Goal: Task Accomplishment & Management: Use online tool/utility

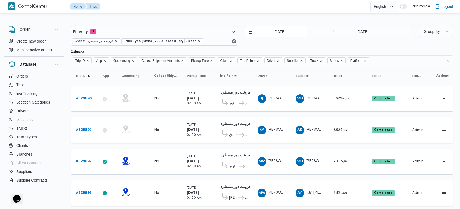
click at [275, 31] on input "7/8/2025" at bounding box center [276, 31] width 62 height 11
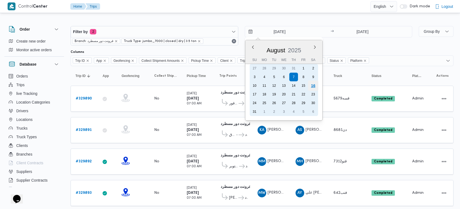
click at [315, 85] on div "16" at bounding box center [312, 86] width 10 height 10
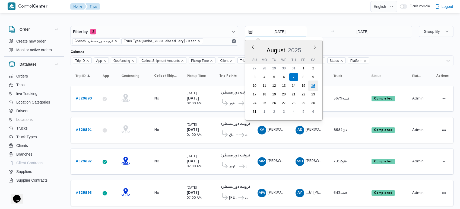
type input "[DATE]"
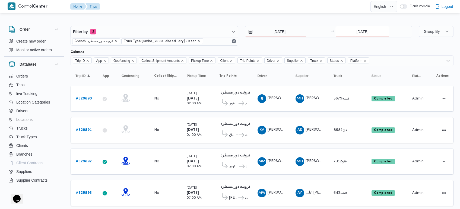
click at [356, 34] on input "7/8/2025" at bounding box center [362, 31] width 54 height 11
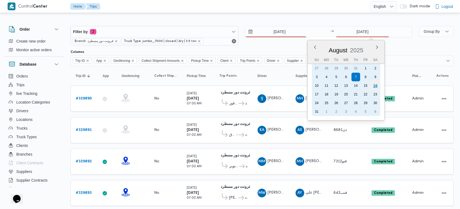
click at [374, 84] on div "16" at bounding box center [375, 86] width 10 height 10
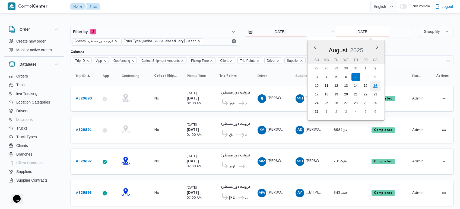
type input "16/8/2025"
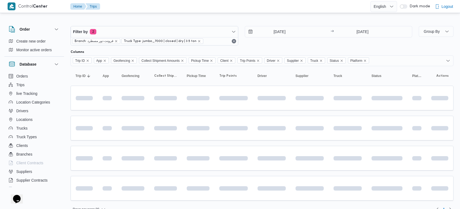
click at [304, 19] on div at bounding box center [261, 21] width 383 height 9
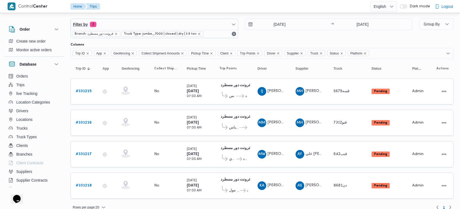
scroll to position [14, 0]
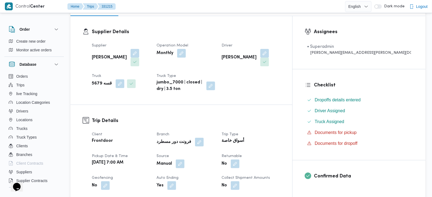
scroll to position [127, 0]
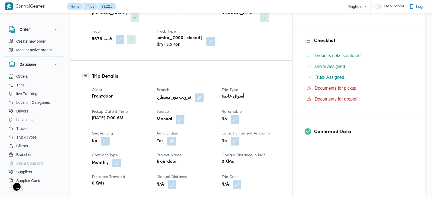
click at [194, 115] on div "Client Frontdoor Branch فرونت دور مسطرد Trip Type أسواق خاصة Pickup date & time…" at bounding box center [186, 162] width 195 height 158
click at [185, 115] on button "button" at bounding box center [180, 119] width 9 height 9
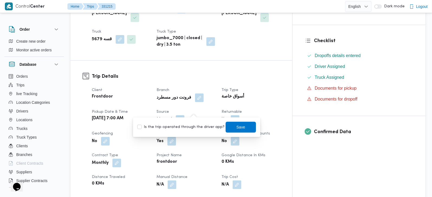
click at [188, 127] on label "Is the trip operated through the driver app?" at bounding box center [180, 127] width 87 height 7
checkbox input "true"
click at [241, 129] on span "Save" at bounding box center [241, 126] width 30 height 11
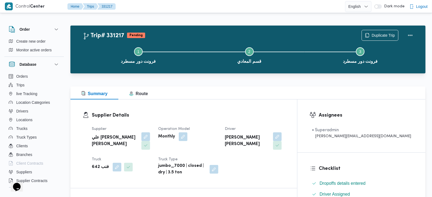
scroll to position [95, 0]
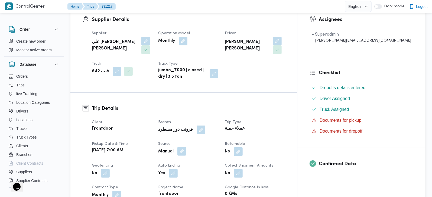
click at [186, 147] on button "button" at bounding box center [182, 151] width 9 height 9
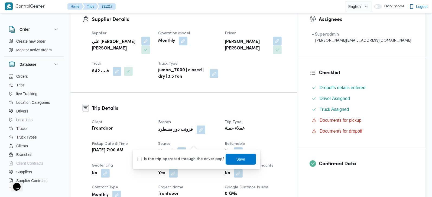
click at [191, 161] on label "Is the trip operated through the driver app?" at bounding box center [180, 159] width 87 height 7
checkbox input "true"
click at [237, 159] on span "Save" at bounding box center [241, 158] width 9 height 7
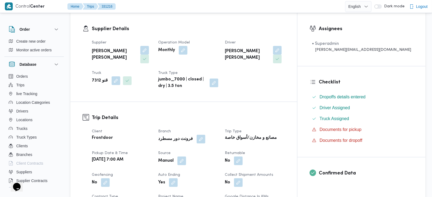
scroll to position [95, 0]
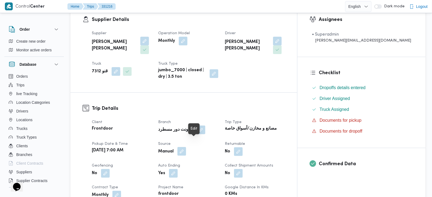
click at [186, 147] on button "button" at bounding box center [182, 151] width 9 height 9
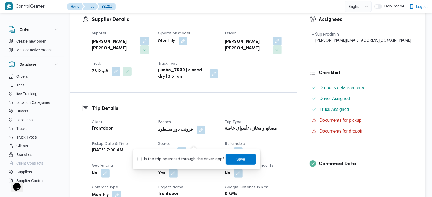
click at [194, 158] on label "Is the trip operated through the driver app?" at bounding box center [180, 159] width 87 height 7
checkbox input "true"
click at [226, 160] on span "Save" at bounding box center [241, 158] width 30 height 11
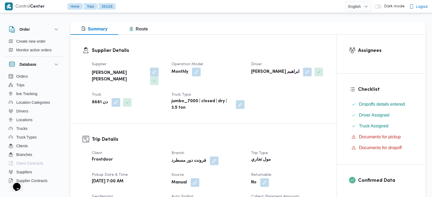
scroll to position [159, 0]
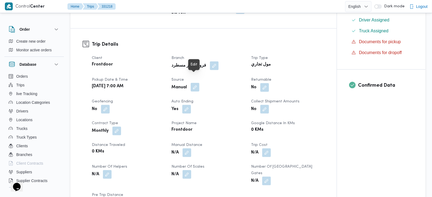
click at [198, 83] on button "button" at bounding box center [195, 87] width 9 height 9
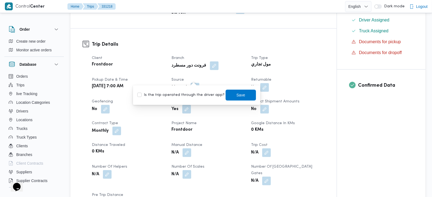
click at [190, 97] on label "Is the trip operated through the driver app?" at bounding box center [180, 95] width 87 height 7
checkbox input "true"
click at [237, 93] on span "Save" at bounding box center [241, 94] width 9 height 7
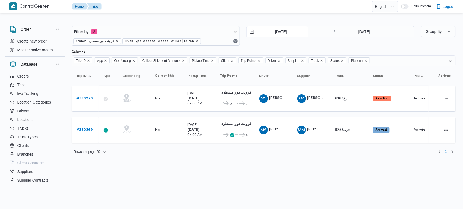
click at [280, 29] on input "10/8/2025" at bounding box center [277, 31] width 62 height 11
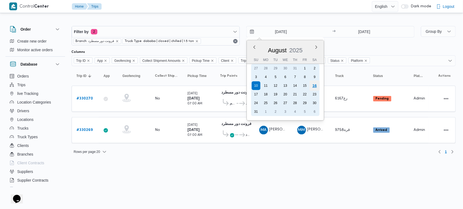
click at [314, 87] on div "16" at bounding box center [314, 86] width 10 height 10
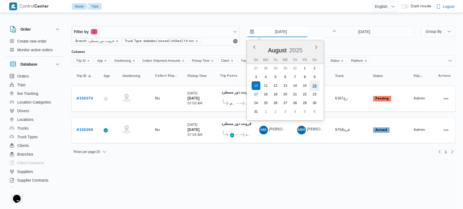
type input "16/8/2025"
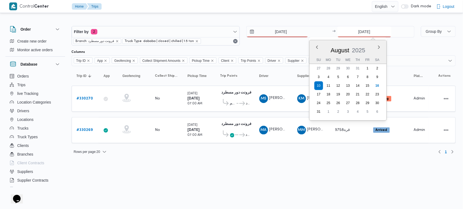
click at [357, 30] on input "10/8/2025" at bounding box center [364, 31] width 54 height 11
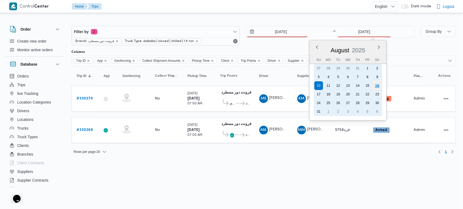
click at [377, 82] on div "16" at bounding box center [377, 86] width 10 height 10
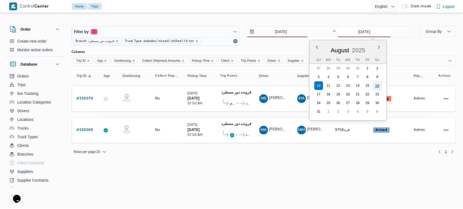
type input "16/8/2025"
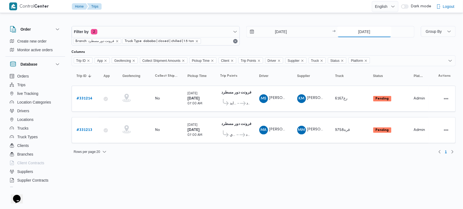
click at [358, 33] on input "16/8/2025" at bounding box center [364, 31] width 54 height 11
click at [279, 175] on html "Control Center Home Trips English عربي Dark mode Logout Order Create new order …" at bounding box center [231, 104] width 463 height 209
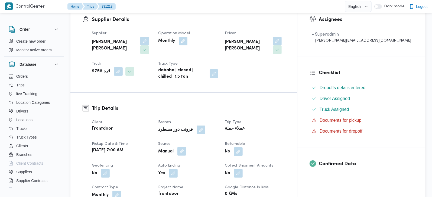
scroll to position [96, 0]
click at [186, 146] on button "button" at bounding box center [182, 150] width 9 height 9
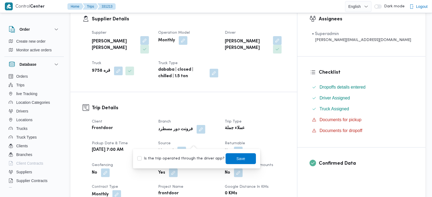
click at [195, 157] on label "Is the trip operated through the driver app?" at bounding box center [180, 158] width 87 height 7
checkbox input "true"
click at [237, 157] on span "Save" at bounding box center [241, 158] width 9 height 7
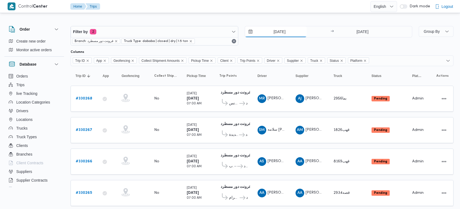
click at [280, 34] on input "[DATE]" at bounding box center [276, 31] width 62 height 11
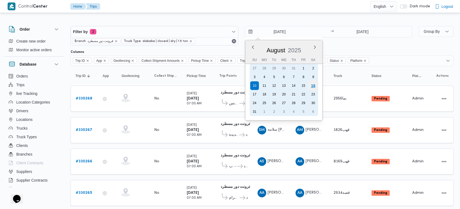
click at [312, 82] on div "16" at bounding box center [312, 86] width 10 height 10
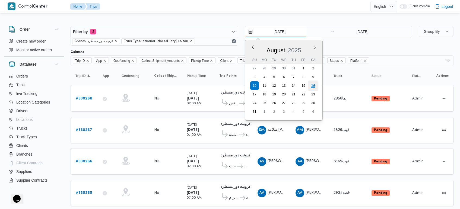
type input "16/8/2025"
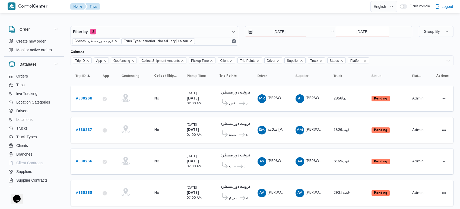
click at [358, 27] on input "10/8/2025" at bounding box center [362, 31] width 54 height 11
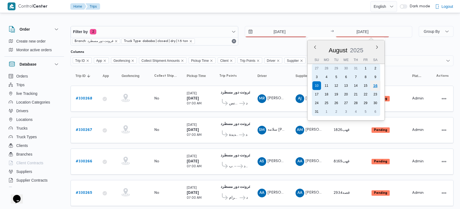
click at [373, 83] on div "16" at bounding box center [375, 86] width 10 height 10
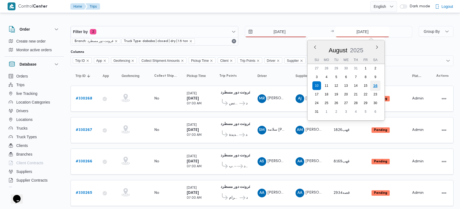
type input "16/8/2025"
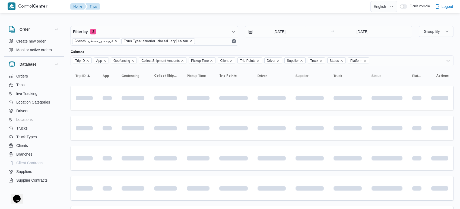
click at [315, 17] on div "Filter by 2 Branch: فرونت دور مسطرد Truck Type: dababa | closed | dry | 1.5 ton…" at bounding box center [227, 161] width 460 height 295
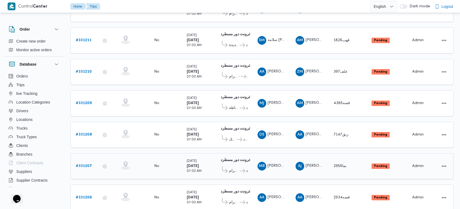
scroll to position [102, 0]
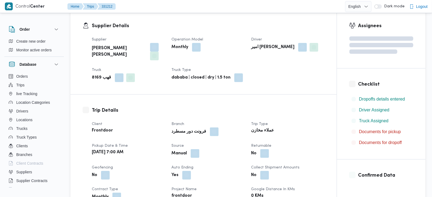
scroll to position [95, 0]
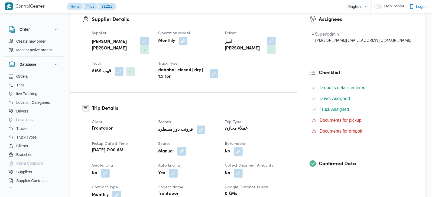
click at [186, 147] on button "button" at bounding box center [182, 151] width 9 height 9
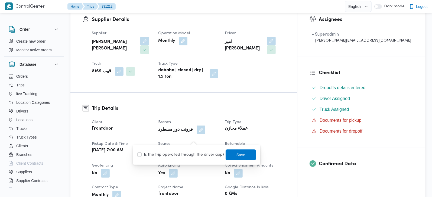
click at [194, 151] on label "Is the trip operated through the driver app?" at bounding box center [180, 154] width 87 height 7
checkbox input "true"
click at [227, 155] on span "Save" at bounding box center [241, 154] width 30 height 11
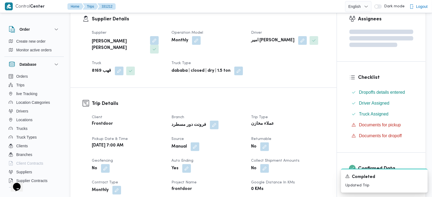
scroll to position [0, 0]
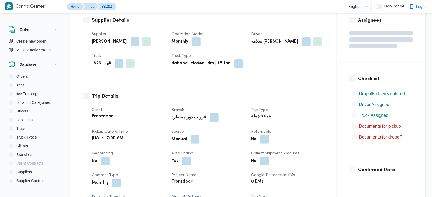
scroll to position [95, 0]
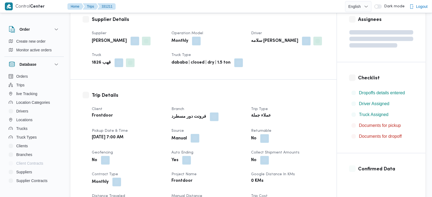
click at [196, 138] on button "button" at bounding box center [195, 138] width 9 height 9
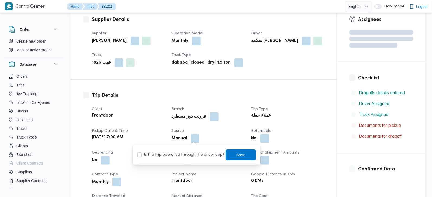
click at [196, 154] on label "Is the trip operated through the driver app?" at bounding box center [180, 154] width 87 height 7
checkbox input "true"
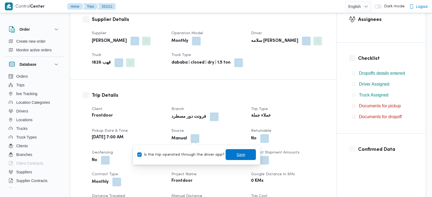
click at [226, 151] on span "Save" at bounding box center [241, 154] width 30 height 11
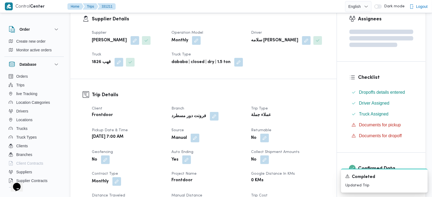
scroll to position [0, 0]
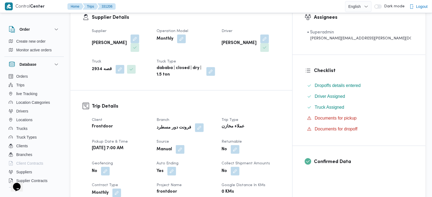
scroll to position [127, 0]
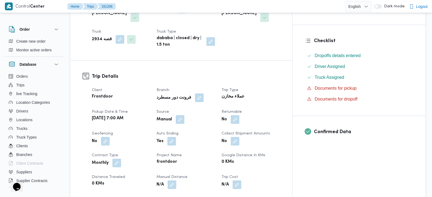
click at [197, 108] on dt "Source" at bounding box center [186, 111] width 58 height 7
click at [185, 115] on button "button" at bounding box center [180, 119] width 9 height 9
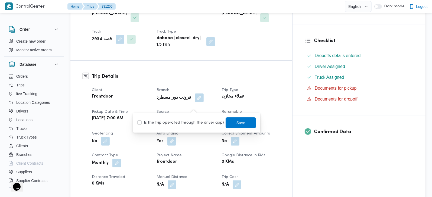
click at [196, 119] on label "Is the trip operated through the driver app?" at bounding box center [180, 122] width 87 height 7
checkbox input "true"
click at [240, 118] on span "Save" at bounding box center [241, 122] width 30 height 11
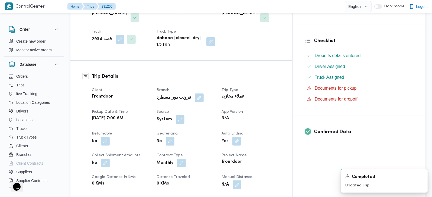
scroll to position [0, 0]
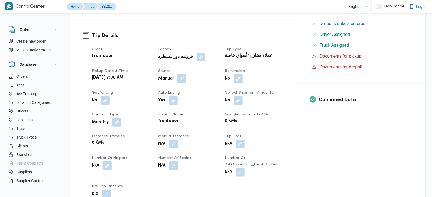
click at [186, 74] on button "button" at bounding box center [182, 78] width 9 height 9
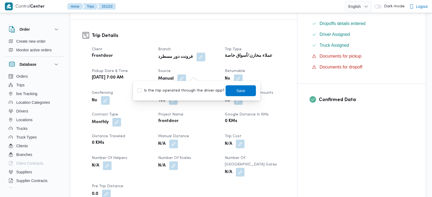
scroll to position [160, 0]
click at [192, 87] on label "Is the trip operated through the driver app?" at bounding box center [180, 90] width 87 height 7
checkbox input "true"
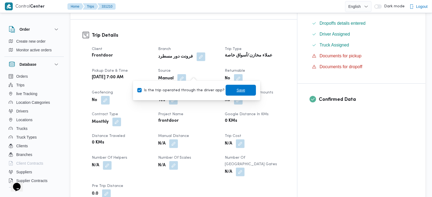
click at [237, 91] on span "Save" at bounding box center [241, 90] width 9 height 7
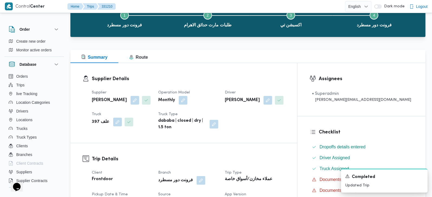
scroll to position [32, 0]
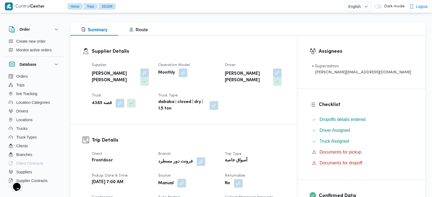
click at [186, 178] on button "button" at bounding box center [182, 182] width 9 height 9
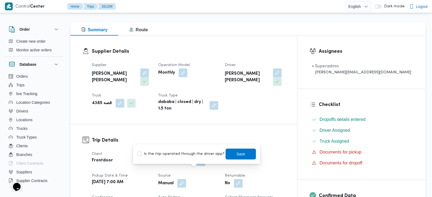
click at [192, 154] on label "Is the trip operated through the driver app?" at bounding box center [180, 153] width 87 height 7
checkbox input "true"
click at [229, 152] on span "Save" at bounding box center [241, 153] width 30 height 11
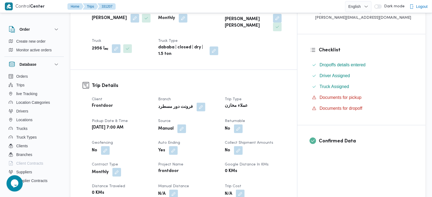
scroll to position [127, 0]
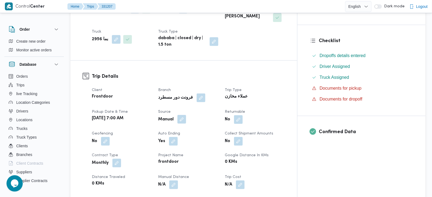
click at [186, 115] on button "button" at bounding box center [182, 119] width 9 height 9
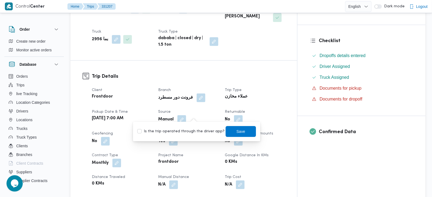
click at [192, 129] on label "Is the trip operated through the driver app?" at bounding box center [180, 131] width 87 height 7
checkbox input "true"
click at [237, 129] on span "Save" at bounding box center [241, 131] width 9 height 7
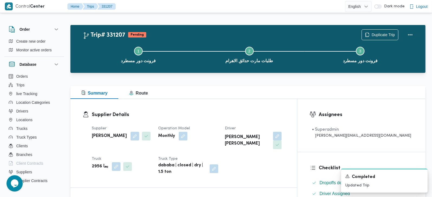
scroll to position [0, 0]
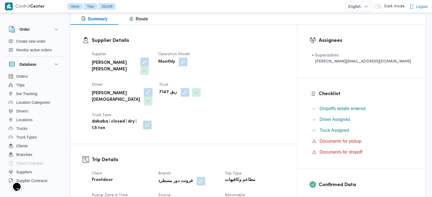
scroll to position [95, 0]
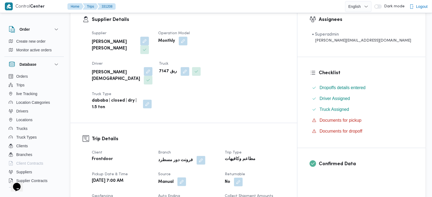
click at [186, 177] on button "button" at bounding box center [182, 181] width 9 height 9
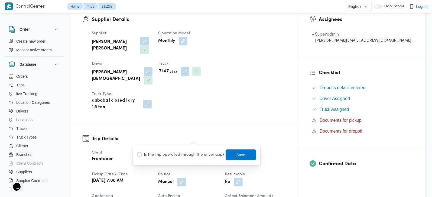
drag, startPoint x: 194, startPoint y: 153, endPoint x: 209, endPoint y: 154, distance: 14.9
click at [194, 154] on label "Is the trip operated through the driver app?" at bounding box center [180, 154] width 87 height 7
checkbox input "true"
click at [237, 154] on span "Save" at bounding box center [241, 154] width 9 height 7
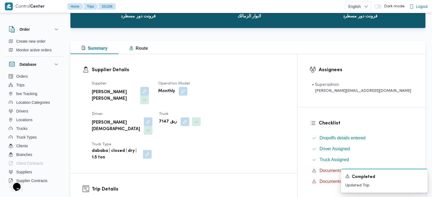
scroll to position [0, 0]
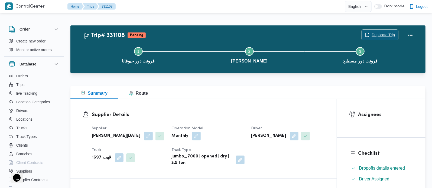
click at [388, 31] on span "Duplicate Trip" at bounding box center [380, 35] width 36 height 10
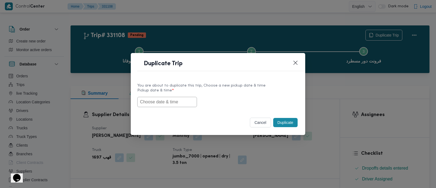
click at [162, 100] on input "text" at bounding box center [167, 102] width 60 height 10
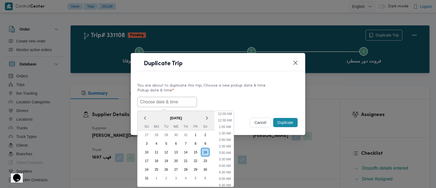
paste input "[DATE] 7:00AM"
type input "[DATE] 7:00AM"
click at [232, 97] on div "[DATE] 7:00AM < [DATE] > Su Mo Tu We Th Fr Sa 27 28 29 30 31 1 2 3 4 5 6 7 8 9 …" at bounding box center [217, 102] width 161 height 10
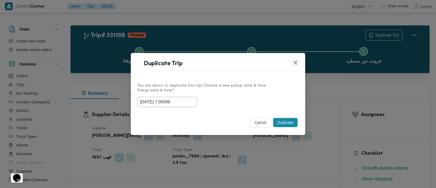
click at [292, 121] on button "Duplicate" at bounding box center [285, 122] width 24 height 9
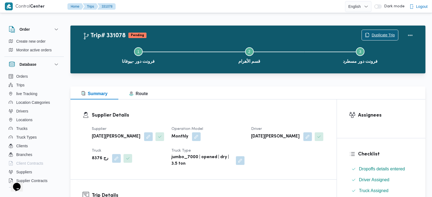
click at [373, 37] on span "Duplicate Trip" at bounding box center [383, 35] width 23 height 7
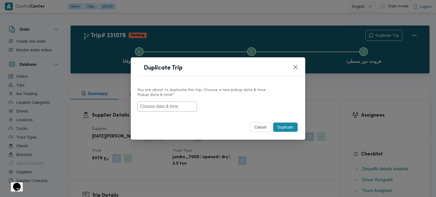
click at [167, 104] on input "text" at bounding box center [167, 106] width 60 height 10
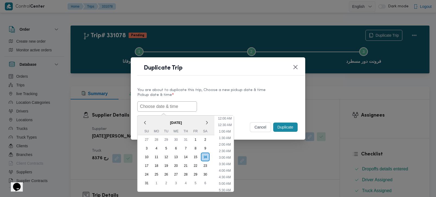
click at [151, 118] on span "[DATE]" at bounding box center [175, 121] width 77 height 9
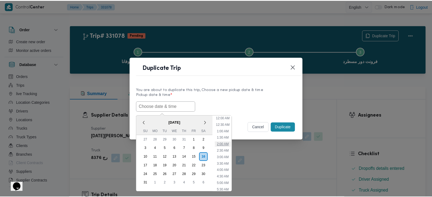
scroll to position [32, 0]
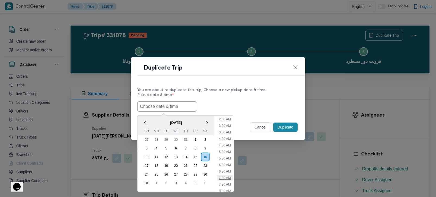
click at [224, 178] on li "7:00 AM" at bounding box center [224, 177] width 16 height 5
type input "[DATE] 7:00AM"
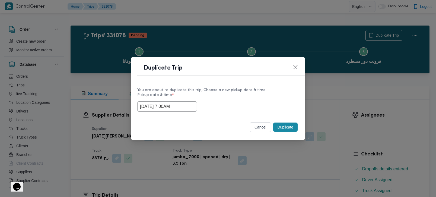
drag, startPoint x: 181, startPoint y: 106, endPoint x: 120, endPoint y: 111, distance: 61.0
click at [120, 111] on div "Duplicate Trip You are about to duplicate this trip, Choose a new pickup date &…" at bounding box center [218, 98] width 436 height 197
click at [262, 102] on div "Selected date: Saturday, August 16th, 2025 at 7:00 AM 16/08/2025 7:00AM" at bounding box center [217, 106] width 161 height 10
click at [288, 129] on button "Duplicate" at bounding box center [285, 126] width 24 height 9
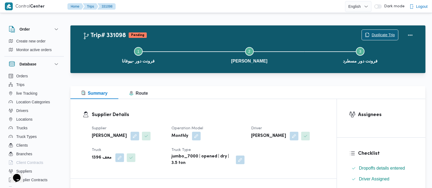
click at [377, 38] on span "Duplicate Trip" at bounding box center [383, 35] width 23 height 7
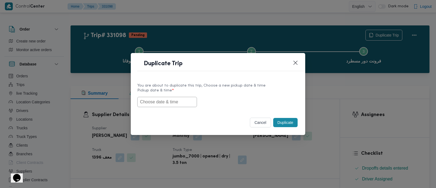
click at [170, 99] on input "text" at bounding box center [167, 102] width 60 height 10
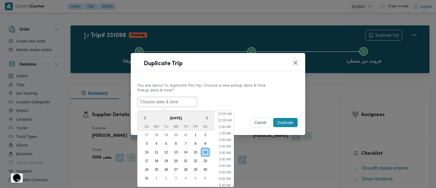
paste input "[DATE] 7:00AM"
type input "[DATE] 7:00AM"
click at [292, 102] on div "[DATE] 7:00AM < [DATE] > Su Mo Tu We Th Fr Sa 27 28 29 30 31 1 2 3 4 5 6 7 8 9 …" at bounding box center [217, 102] width 161 height 10
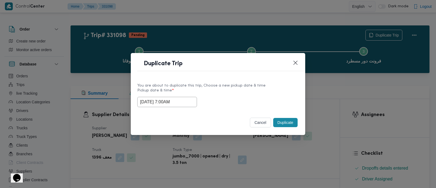
click at [289, 126] on button "Duplicate" at bounding box center [285, 122] width 24 height 9
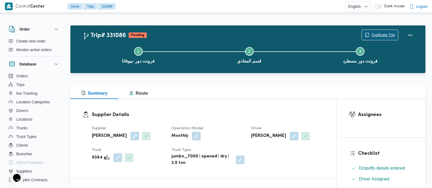
click at [391, 34] on span "Duplicate Trip" at bounding box center [383, 35] width 23 height 7
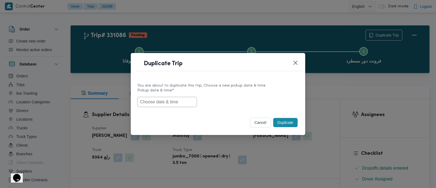
click at [187, 101] on input "text" at bounding box center [167, 102] width 60 height 10
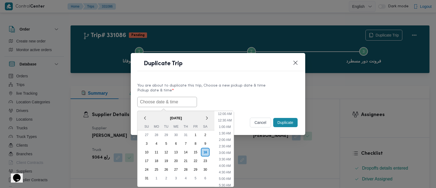
paste input "[DATE] 7:00AM"
type input "[DATE] 7:00AM"
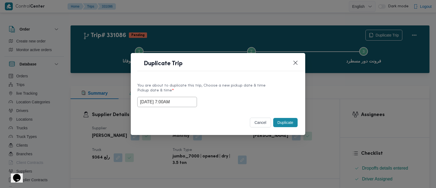
click at [278, 99] on div "[DATE] 7:00AM" at bounding box center [217, 102] width 161 height 10
click at [283, 123] on button "Duplicate" at bounding box center [285, 122] width 24 height 9
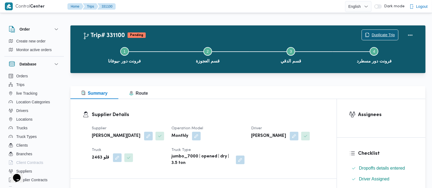
click at [377, 33] on span "Duplicate Trip" at bounding box center [383, 35] width 23 height 7
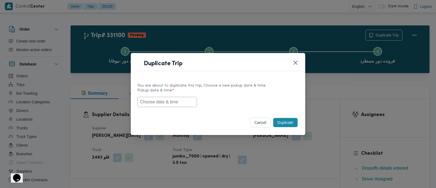
click at [152, 104] on input "text" at bounding box center [167, 102] width 60 height 10
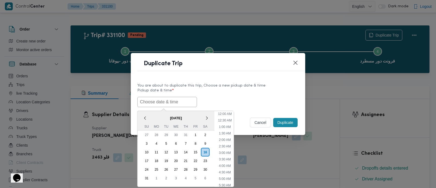
paste input "[DATE] 7:00AM"
type input "[DATE] 7:00AM"
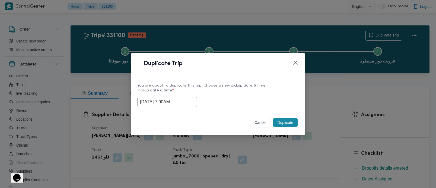
click at [231, 102] on div "[DATE] 7:00AM" at bounding box center [217, 102] width 161 height 10
click at [284, 124] on button "Duplicate" at bounding box center [285, 122] width 24 height 9
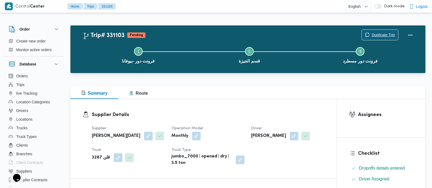
click at [377, 35] on span "Duplicate Trip" at bounding box center [383, 35] width 23 height 7
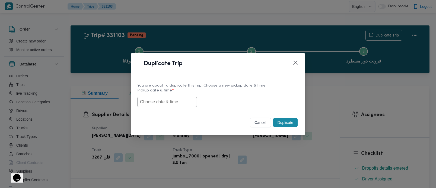
click at [163, 99] on input "text" at bounding box center [167, 102] width 60 height 10
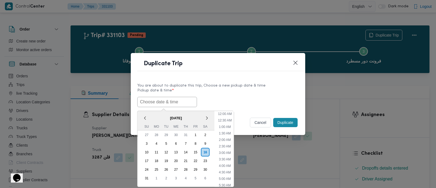
paste input "[DATE] 7:00AM"
type input "[DATE] 7:00AM"
click at [197, 100] on div "[DATE] 7:00AM < [DATE] > Su Mo Tu We Th Fr Sa 27 28 29 30 31 1 2 3 4 5 6 7 8 9 …" at bounding box center [217, 102] width 161 height 10
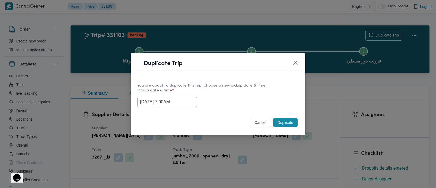
click at [281, 120] on button "Duplicate" at bounding box center [285, 122] width 24 height 9
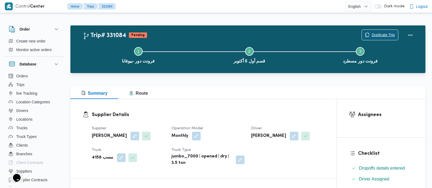
click at [383, 33] on span "Duplicate Trip" at bounding box center [383, 35] width 23 height 7
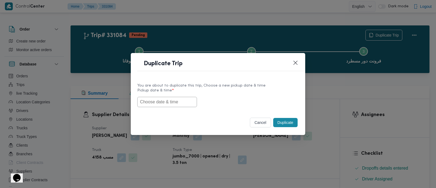
click at [181, 99] on input "text" at bounding box center [167, 102] width 60 height 10
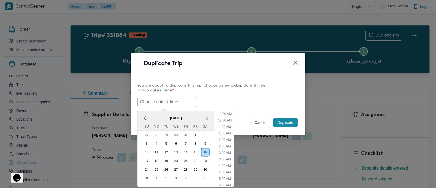
paste input "[DATE] 7:00AM"
type input "[DATE] 7:00AM"
click at [232, 98] on div "[DATE] 7:00AM < [DATE] > Su Mo Tu We Th Fr Sa 27 28 29 30 31 1 2 3 4 5 6 7 8 9 …" at bounding box center [217, 102] width 161 height 10
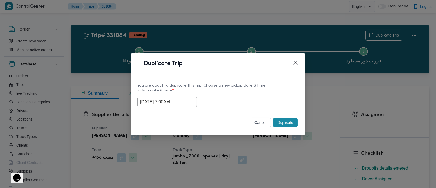
click at [295, 122] on button "Duplicate" at bounding box center [285, 122] width 24 height 9
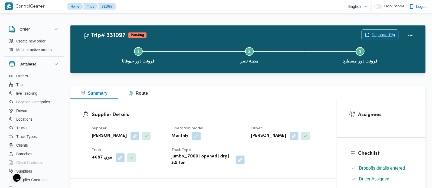
click at [384, 36] on span "Duplicate Trip" at bounding box center [383, 35] width 23 height 7
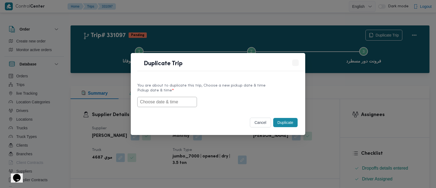
click at [166, 105] on input "text" at bounding box center [167, 102] width 60 height 10
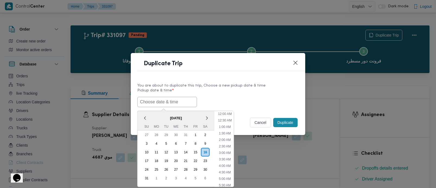
paste input "[DATE] 7:00AM"
type input "[DATE] 7:00AM"
click at [247, 101] on div "[DATE] 7:00AM < [DATE] > Su Mo Tu We Th Fr Sa 27 28 29 30 31 1 2 3 4 5 6 7 8 9 …" at bounding box center [217, 102] width 161 height 10
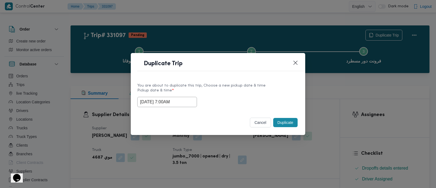
click at [293, 123] on button "Duplicate" at bounding box center [285, 122] width 24 height 9
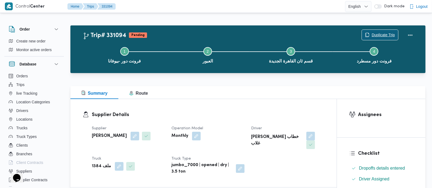
click at [389, 31] on span "Duplicate Trip" at bounding box center [380, 35] width 36 height 10
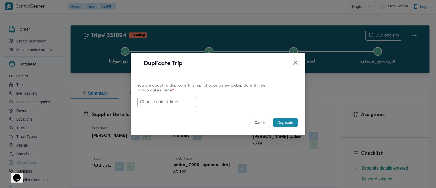
click at [159, 105] on input "text" at bounding box center [167, 102] width 60 height 10
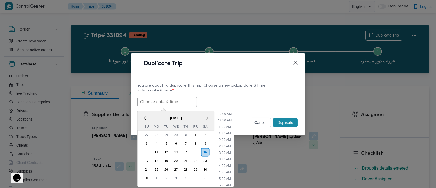
paste input "[DATE] 7:00AM"
type input "[DATE] 7:00AM"
click at [342, 86] on div "Duplicate Trip You are about to duplicate this trip, Choose a new pickup date &…" at bounding box center [218, 94] width 436 height 188
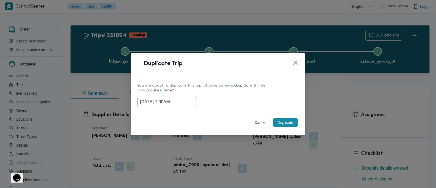
click at [284, 97] on div "[DATE] 7:00AM" at bounding box center [217, 102] width 161 height 10
click at [289, 126] on button "Duplicate" at bounding box center [285, 122] width 24 height 9
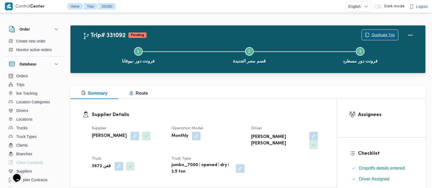
click at [377, 36] on span "Duplicate Trip" at bounding box center [383, 35] width 23 height 7
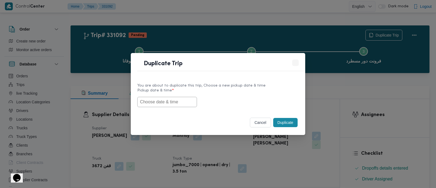
click at [162, 102] on input "text" at bounding box center [167, 102] width 60 height 10
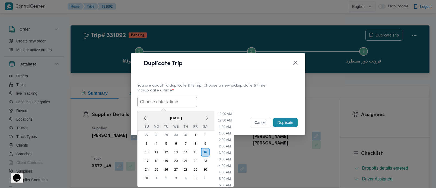
paste input "[DATE] 7:00AM"
type input "[DATE] 7:00AM"
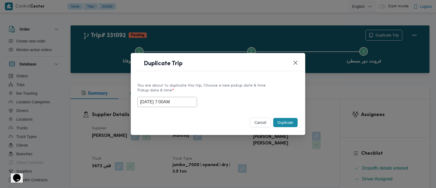
click at [248, 100] on div "[DATE] 7:00AM" at bounding box center [217, 102] width 161 height 10
click at [283, 123] on button "Duplicate" at bounding box center [285, 122] width 24 height 9
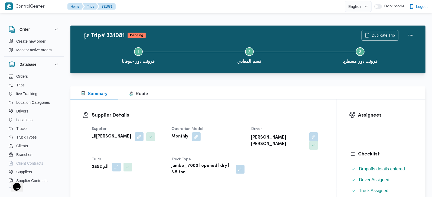
click at [375, 29] on div "Duplicate Trip" at bounding box center [389, 35] width 61 height 17
click at [375, 34] on span "Duplicate Trip" at bounding box center [383, 35] width 23 height 7
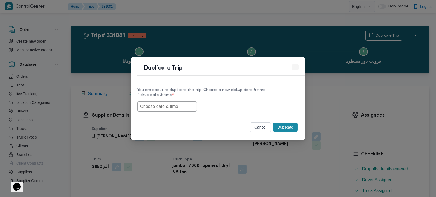
click at [184, 106] on input "text" at bounding box center [167, 106] width 60 height 10
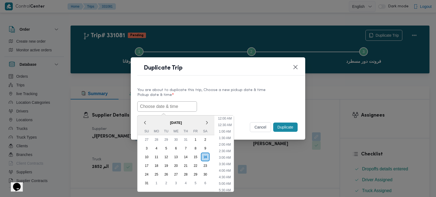
paste input "[DATE] 7:00AM"
type input "[DATE] 7:00AM"
click at [288, 129] on button "Duplicate" at bounding box center [285, 126] width 24 height 9
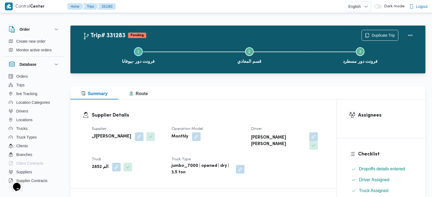
click at [87, 67] on button "Step 1 is incomplete 1 فرونت دور -بيوفانا" at bounding box center [138, 55] width 111 height 28
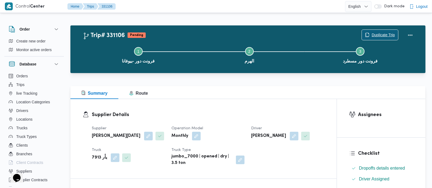
click at [380, 36] on span "Duplicate Trip" at bounding box center [383, 35] width 23 height 7
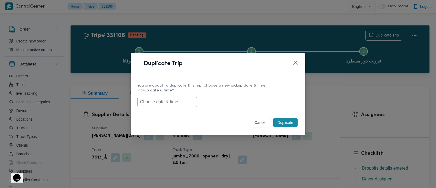
click at [180, 102] on input "text" at bounding box center [167, 102] width 60 height 10
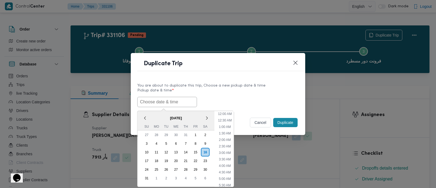
paste input "[DATE] 7:00AM"
type input "[DATE] 7:00AM"
click at [235, 102] on div "[DATE] 7:00AM < [DATE] > Su Mo Tu We Th Fr Sa 27 28 29 30 31 1 2 3 4 5 6 7 8 9 …" at bounding box center [217, 102] width 161 height 10
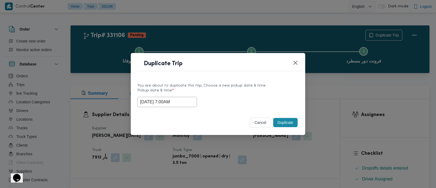
click at [277, 124] on button "Duplicate" at bounding box center [285, 122] width 24 height 9
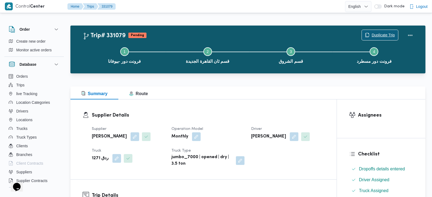
click at [390, 35] on span "Duplicate Trip" at bounding box center [383, 35] width 23 height 7
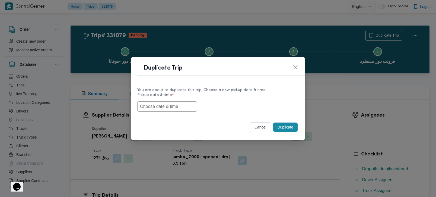
click at [171, 104] on input "text" at bounding box center [167, 106] width 60 height 10
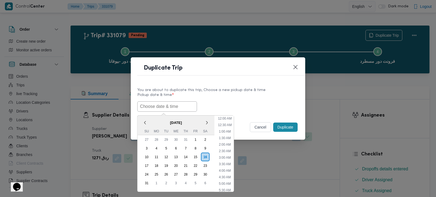
paste input "[DATE] 7:00AM"
type input "[DATE] 7:00AM"
click at [212, 105] on div "[DATE] 7:00AM < [DATE] > Su Mo Tu We Th Fr Sa 27 28 29 30 31 1 2 3 4 5 6 7 8 9 …" at bounding box center [217, 106] width 161 height 10
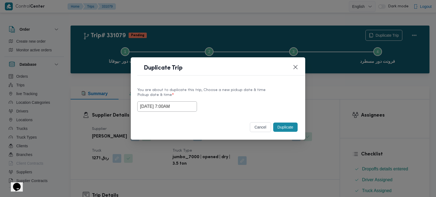
click at [281, 125] on button "Duplicate" at bounding box center [285, 126] width 24 height 9
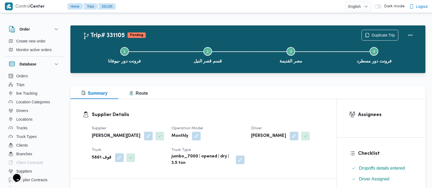
click at [388, 38] on div "Step 1 is incomplete 1 فرونت دور -بيوفانا Step 2 is incomplete 2 قسم قصر النيل …" at bounding box center [250, 54] width 340 height 35
click at [383, 34] on span "Duplicate Trip" at bounding box center [383, 35] width 23 height 7
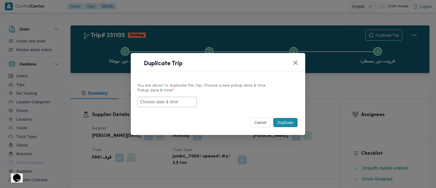
click at [181, 103] on input "text" at bounding box center [167, 102] width 60 height 10
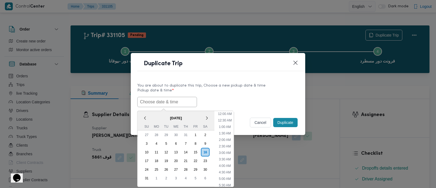
paste input "[DATE] 7:00AM"
type input "[DATE] 7:00AM"
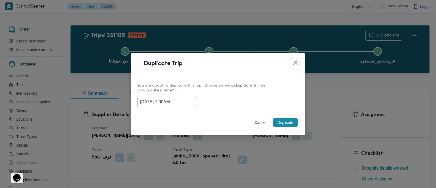
click at [262, 95] on label "Pickup date & time *" at bounding box center [217, 93] width 161 height 8
click at [285, 125] on button "Duplicate" at bounding box center [285, 122] width 24 height 9
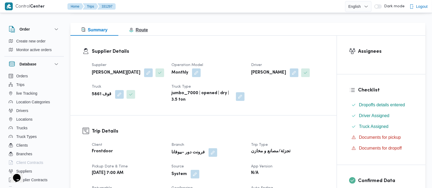
scroll to position [64, 0]
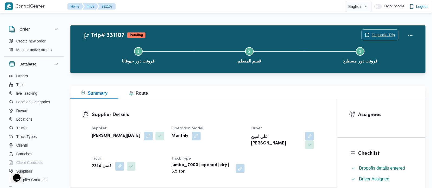
click at [373, 34] on span "Duplicate Trip" at bounding box center [383, 35] width 23 height 7
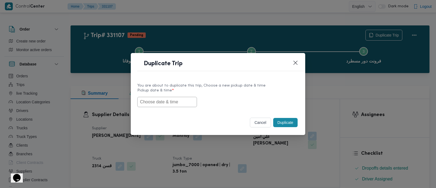
click at [164, 105] on input "text" at bounding box center [167, 102] width 60 height 10
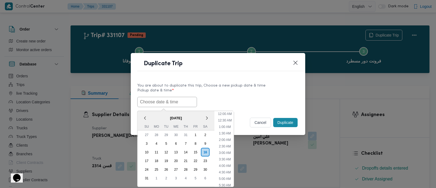
paste input "[DATE] 7:00AM"
type input "[DATE] 7:00AM"
click at [246, 79] on div "You are about to duplicate this trip, Choose a new pickup date & time Pickup da…" at bounding box center [218, 95] width 174 height 35
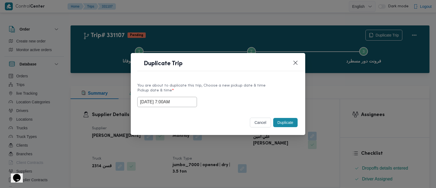
click at [280, 123] on button "Duplicate" at bounding box center [285, 122] width 24 height 9
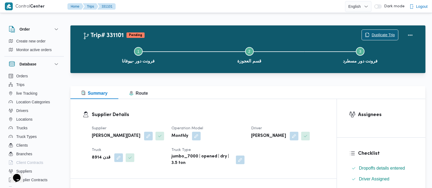
click at [370, 35] on span "Duplicate Trip" at bounding box center [380, 35] width 36 height 10
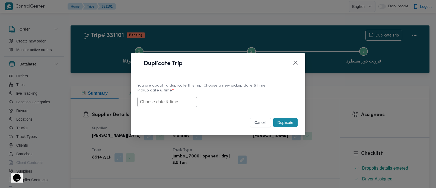
click at [160, 106] on input "text" at bounding box center [167, 102] width 60 height 10
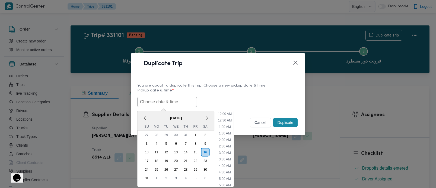
paste input "[DATE] 7:00AM"
type input "[DATE] 7:00AM"
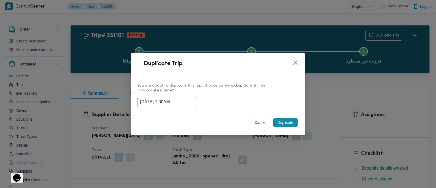
click at [216, 107] on div "[DATE] 7:00AM" at bounding box center [217, 102] width 161 height 10
click at [281, 118] on div "Duplicate" at bounding box center [285, 122] width 27 height 11
click at [282, 123] on button "Duplicate" at bounding box center [285, 122] width 24 height 9
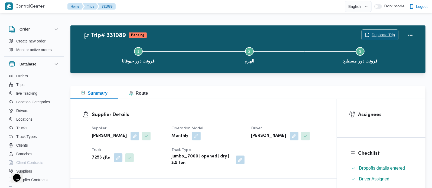
click at [386, 33] on span "Duplicate Trip" at bounding box center [383, 35] width 23 height 7
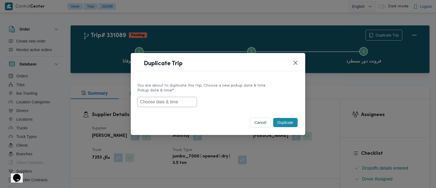
click at [180, 97] on input "text" at bounding box center [167, 102] width 60 height 10
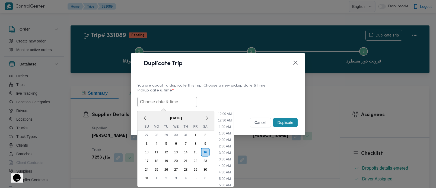
paste input "[DATE] 7:00AM"
type input "[DATE] 7:00AM"
click at [263, 97] on div "[DATE] 7:00AM < [DATE] > Su Mo Tu We Th Fr Sa 27 28 29 30 31 1 2 3 4 5 6 7 8 9 …" at bounding box center [217, 102] width 161 height 10
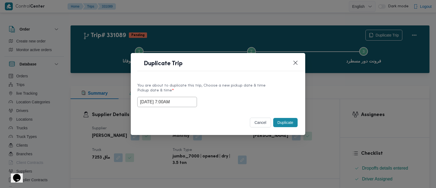
click at [285, 120] on button "Duplicate" at bounding box center [285, 122] width 24 height 9
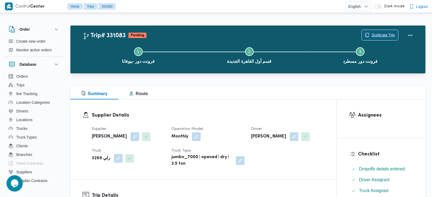
click at [377, 35] on span "Duplicate Trip" at bounding box center [383, 35] width 23 height 7
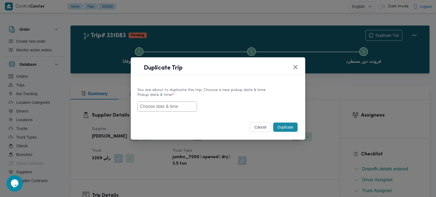
click at [171, 102] on input "text" at bounding box center [167, 106] width 60 height 10
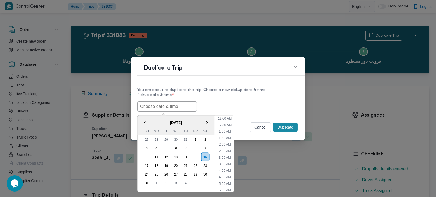
paste input "[DATE] 7:00AM"
type input "[DATE] 7:00AM"
click at [253, 106] on div "16/08/2025 7:00AM < August 2025 > Su Mo Tu We Th Fr Sa 27 28 29 30 31 1 2 3 4 5…" at bounding box center [217, 106] width 161 height 10
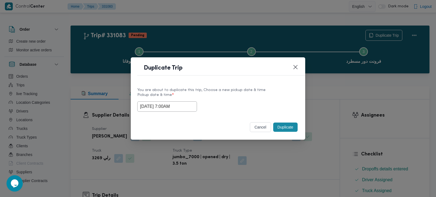
click at [289, 129] on button "Duplicate" at bounding box center [285, 126] width 24 height 9
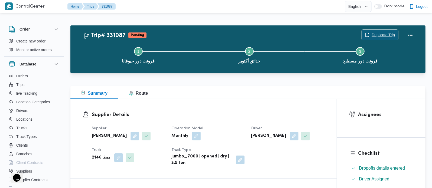
click at [391, 33] on span "Duplicate Trip" at bounding box center [383, 35] width 23 height 7
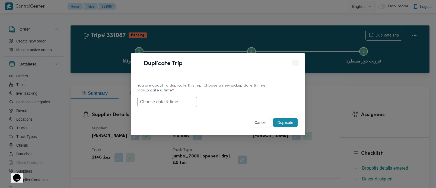
click at [188, 97] on input "text" at bounding box center [167, 102] width 60 height 10
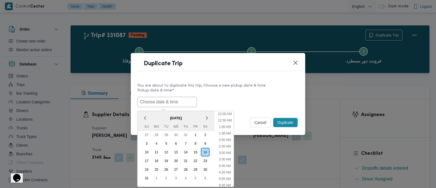
paste input "[DATE] 7:00AM"
type input "[DATE] 7:00AM"
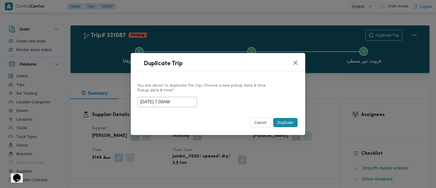
click at [243, 98] on div "[DATE] 7:00AM" at bounding box center [217, 102] width 161 height 10
click at [282, 120] on button "Duplicate" at bounding box center [285, 122] width 24 height 9
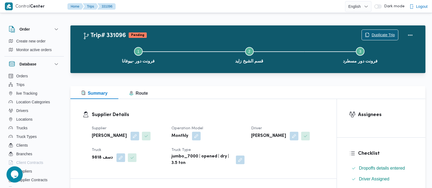
click at [388, 37] on span "Duplicate Trip" at bounding box center [383, 35] width 23 height 7
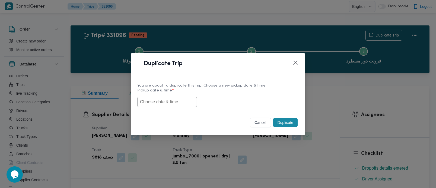
click at [171, 104] on input "text" at bounding box center [167, 102] width 60 height 10
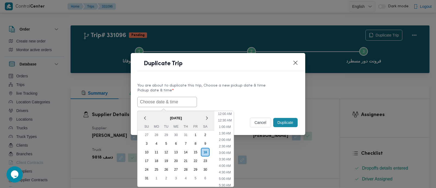
paste input "16/08/2025 7:00AM"
type input "16/08/2025 7:00AM"
click at [240, 97] on div "16/08/2025 7:00AM < August 2025 > Su Mo Tu We Th Fr Sa 27 28 29 30 31 1 2 3 4 5…" at bounding box center [217, 102] width 161 height 10
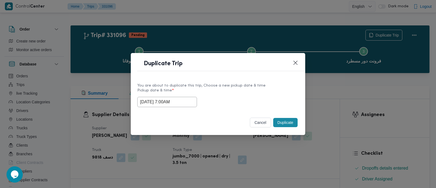
click at [285, 123] on button "Duplicate" at bounding box center [285, 122] width 24 height 9
